Goal: Browse casually

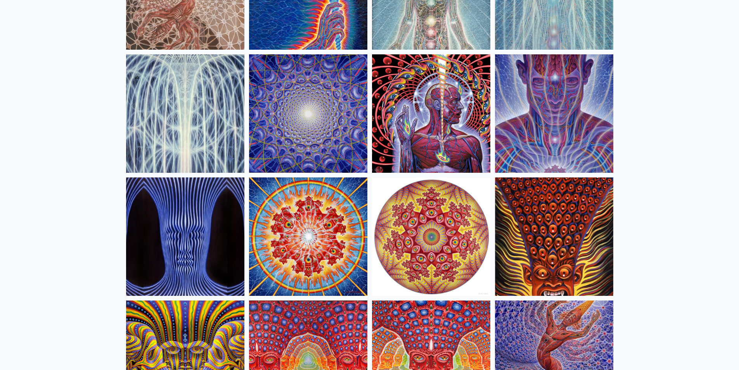
scroll to position [39, 0]
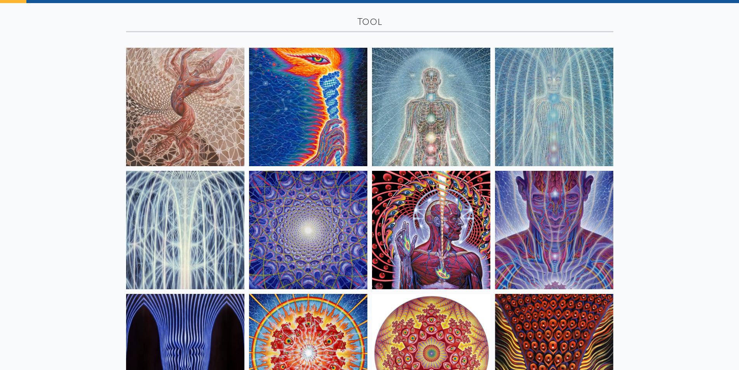
click at [332, 211] on img at bounding box center [308, 230] width 118 height 118
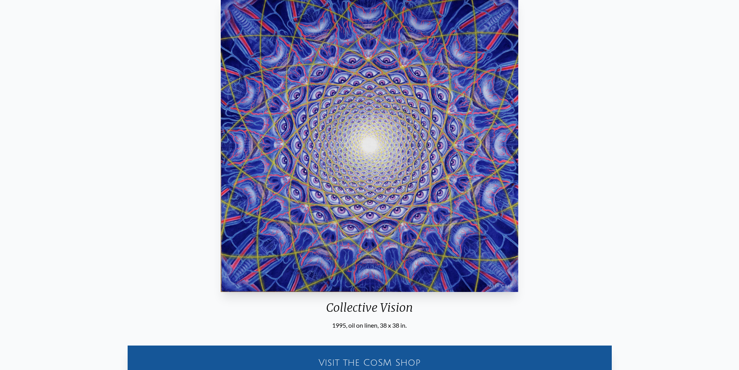
scroll to position [39, 0]
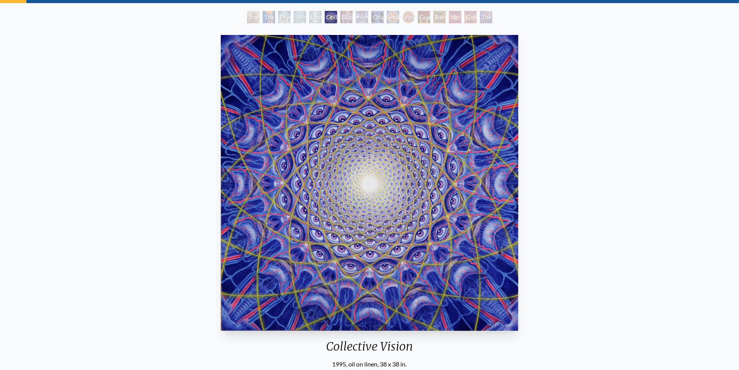
click at [398, 204] on img "6 / 16" at bounding box center [370, 183] width 298 height 296
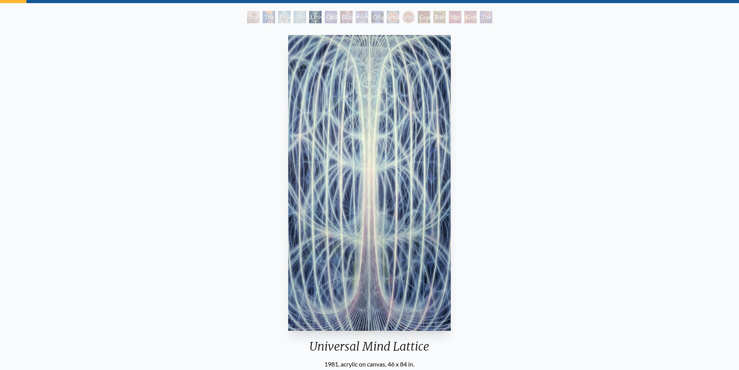
click at [358, 196] on img "5 / 16" at bounding box center [369, 183] width 163 height 296
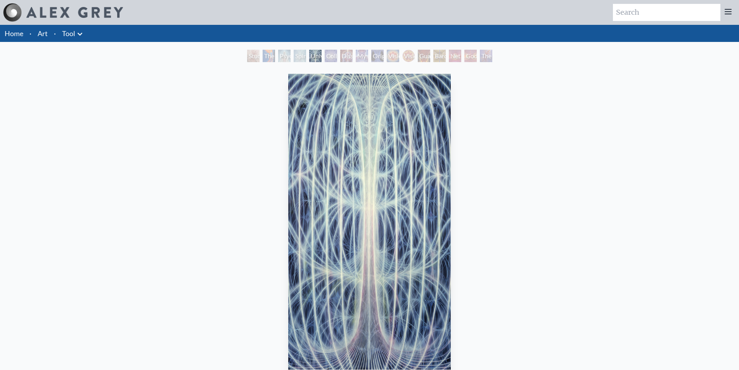
scroll to position [39, 0]
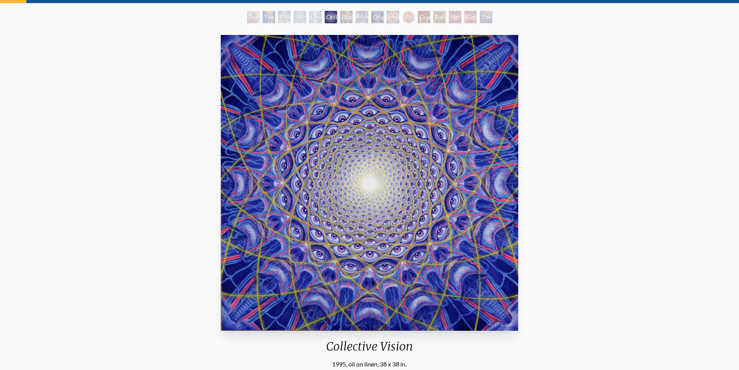
click at [691, 159] on div "Collective Vision 1995, oil on linen, 38 x 38 in. Visit the CoSM Shop Collectiv…" at bounding box center [369, 315] width 727 height 566
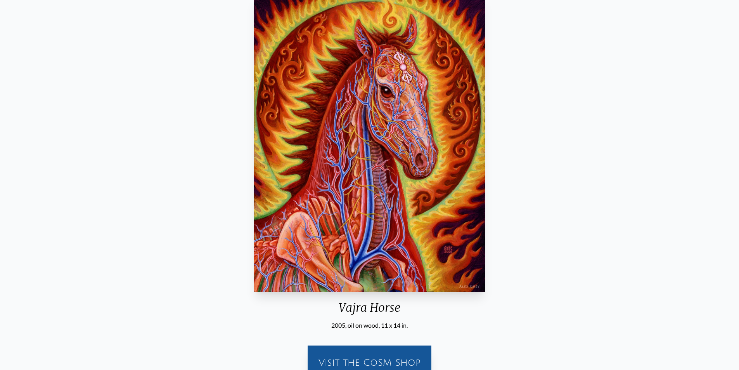
scroll to position [39, 0]
